Goal: Navigation & Orientation: Find specific page/section

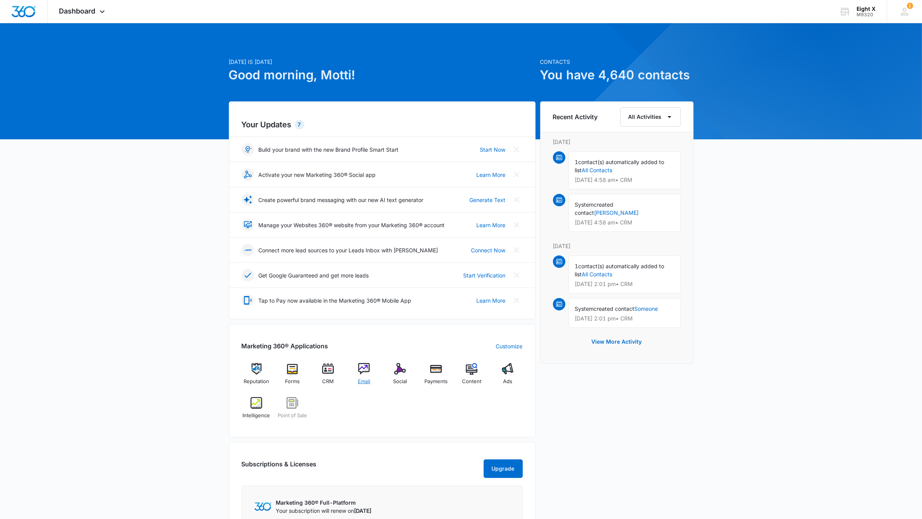
click at [366, 371] on img at bounding box center [364, 369] width 12 height 12
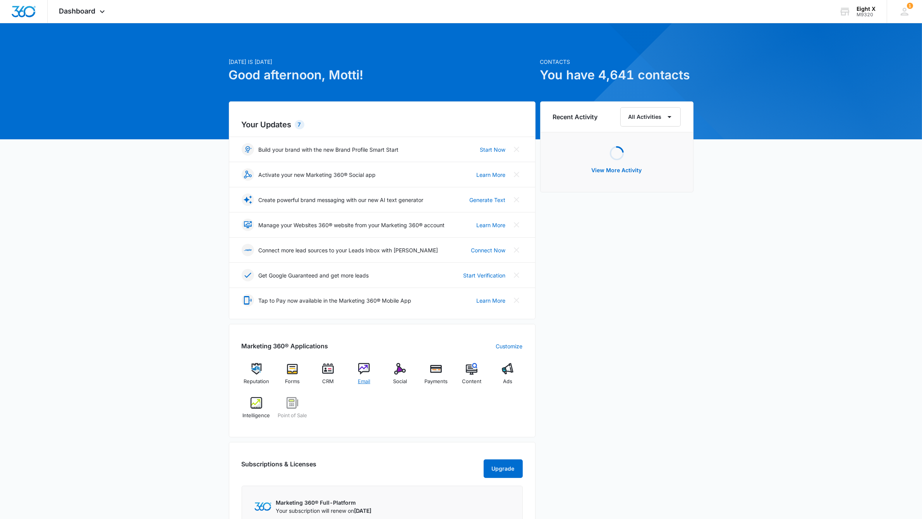
click at [362, 375] on img at bounding box center [364, 369] width 12 height 12
